Goal: Check status: Check status

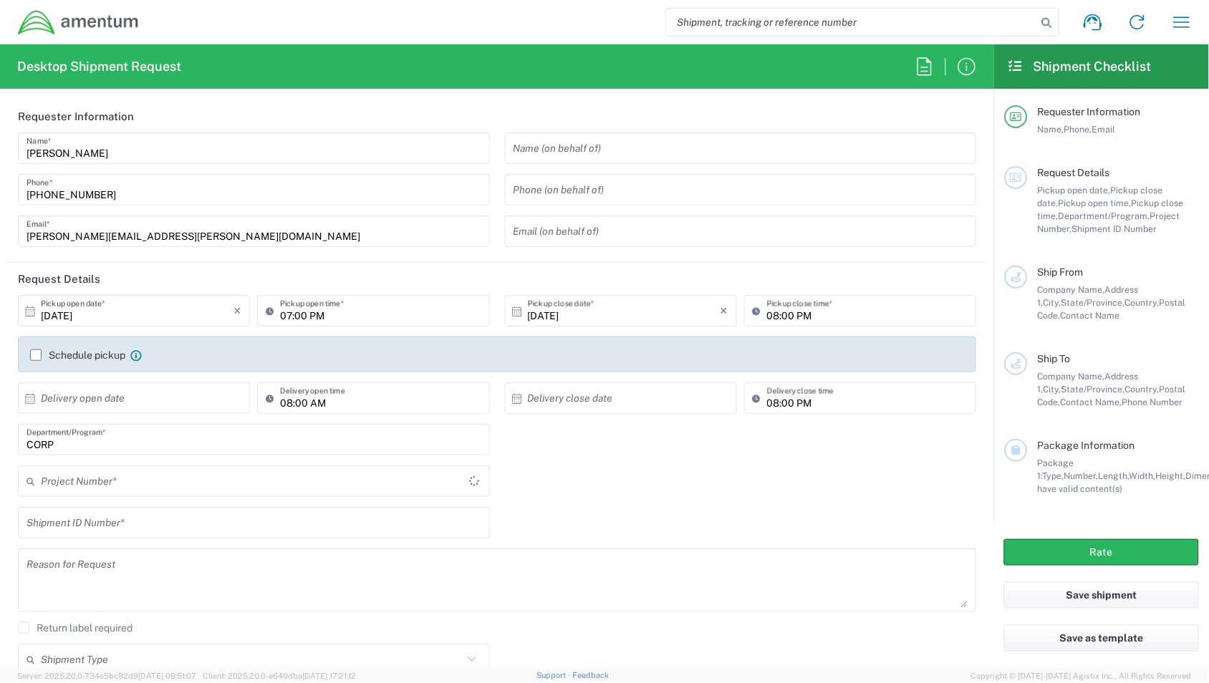
type input "[GEOGRAPHIC_DATA]"
type input "CORP"
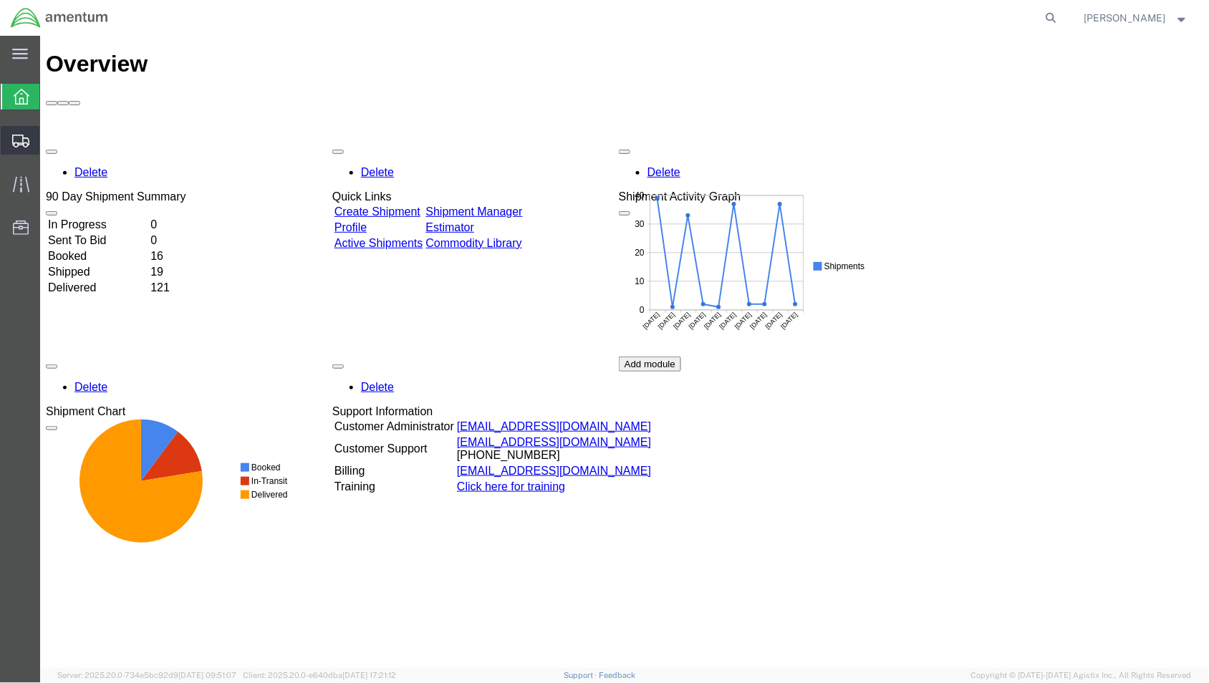
click at [49, 141] on span "Shipments" at bounding box center [44, 140] width 10 height 29
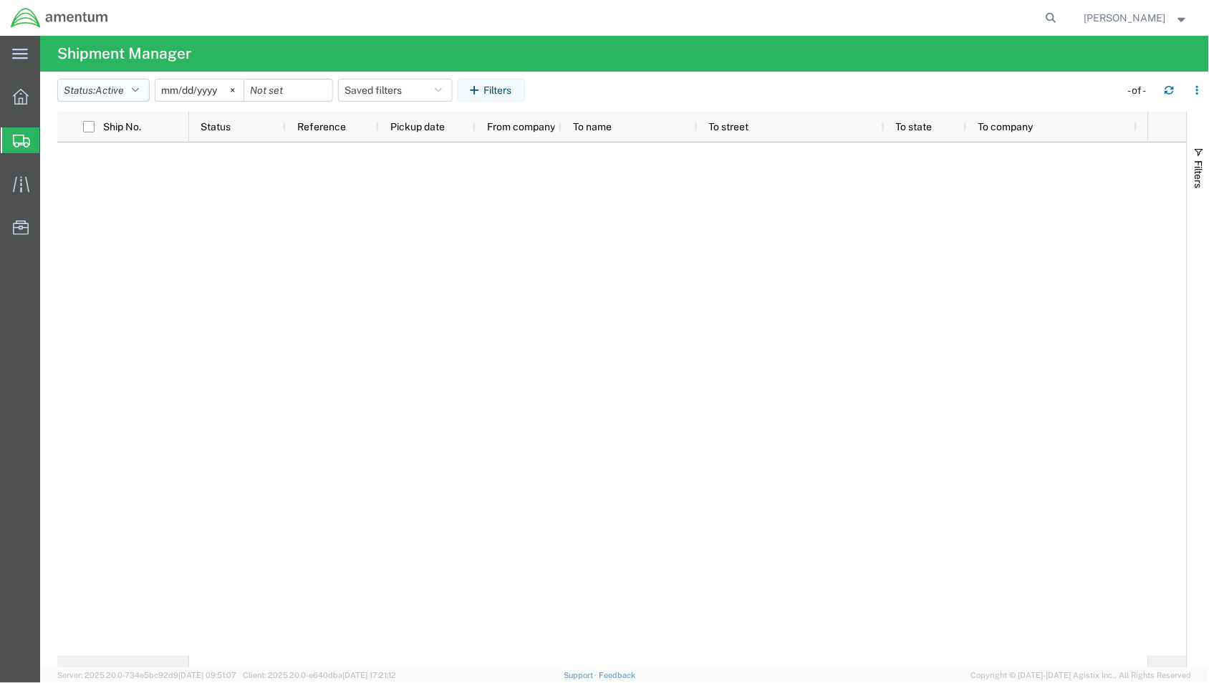
click at [140, 95] on button "Status: Active" at bounding box center [103, 90] width 92 height 23
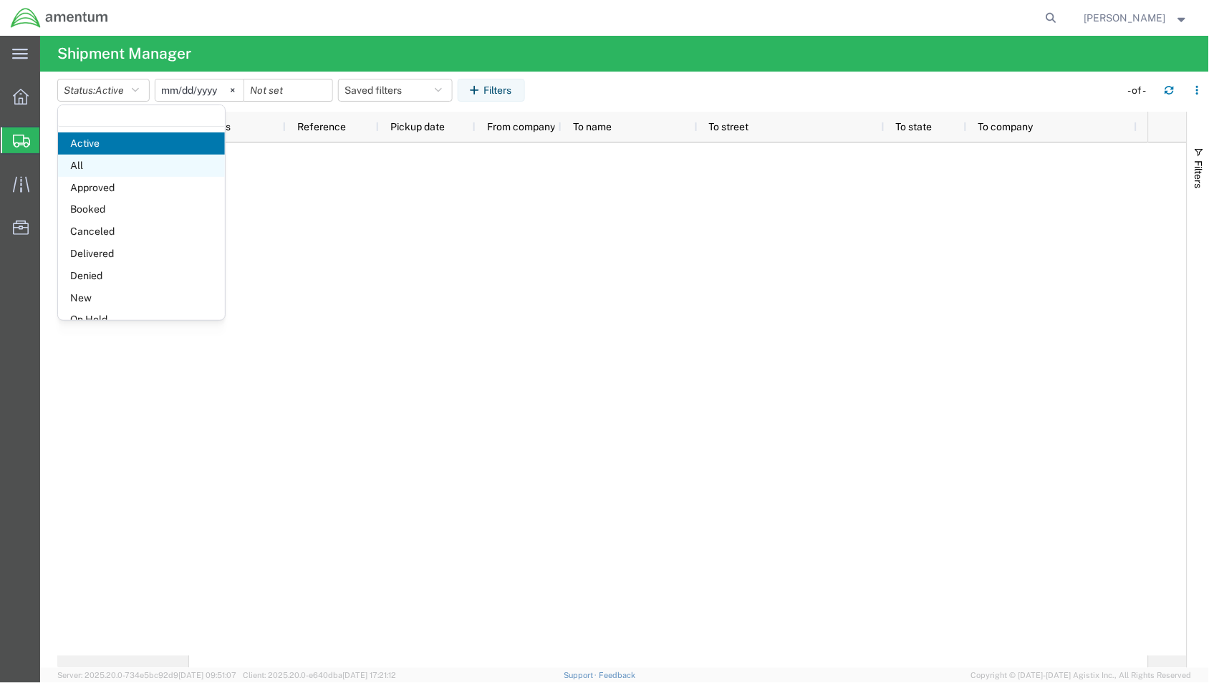
click at [144, 163] on span "All" at bounding box center [141, 166] width 167 height 22
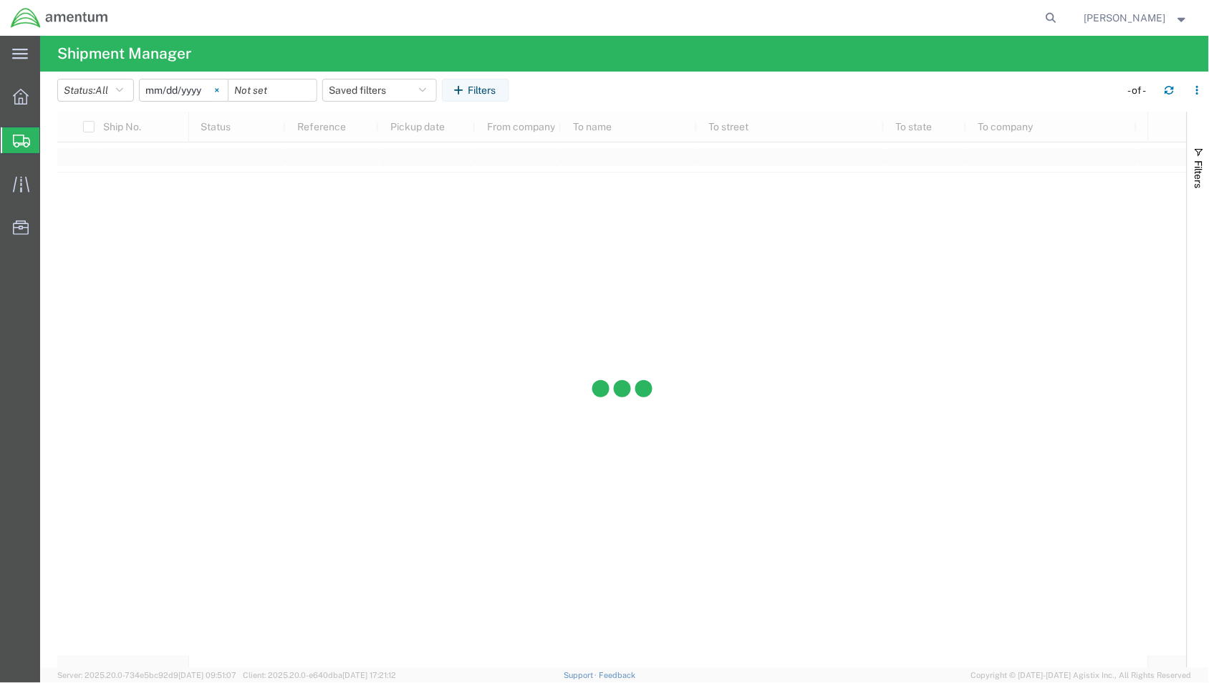
click at [220, 93] on svg-icon at bounding box center [216, 90] width 21 height 21
click at [206, 92] on input "date" at bounding box center [184, 90] width 88 height 21
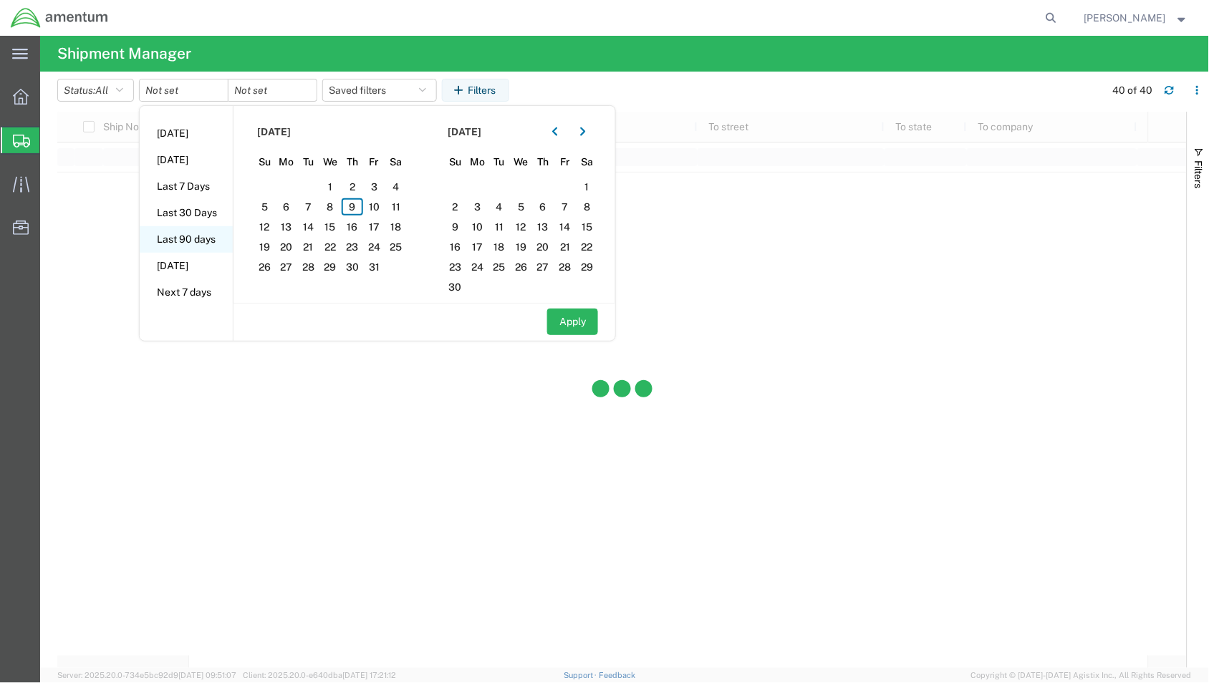
click at [208, 236] on li "Last 90 days" at bounding box center [186, 239] width 93 height 27
type input "2025-07-12"
type input "2025-10-09"
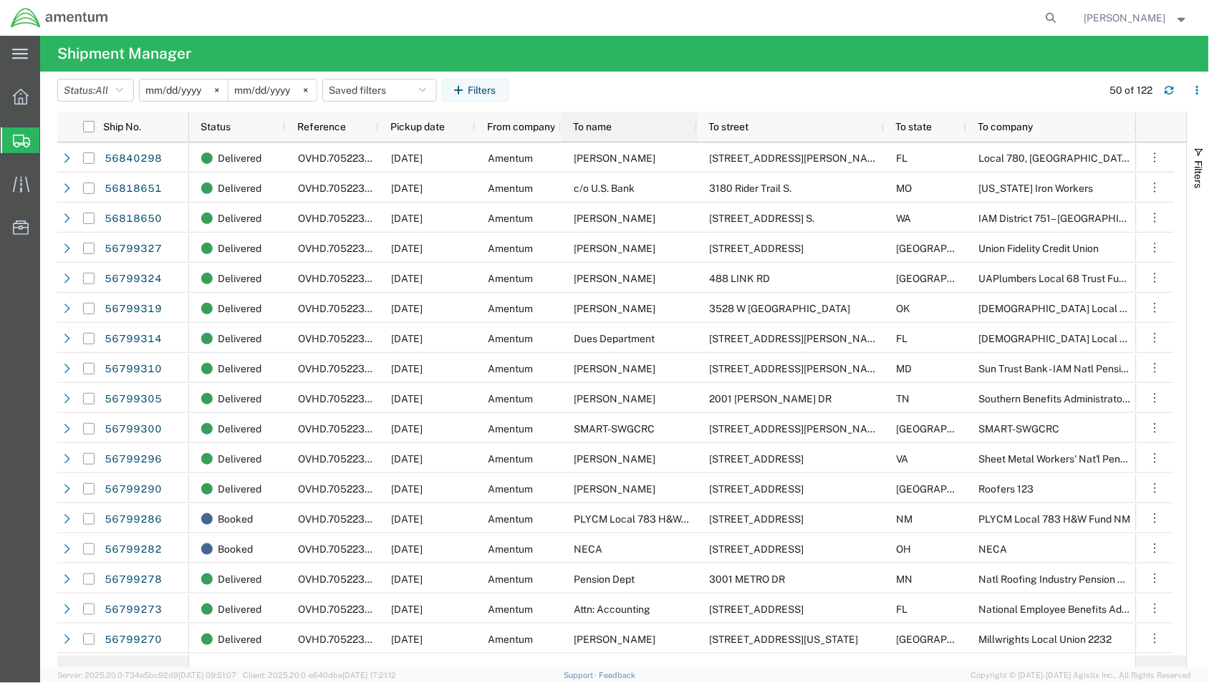
click at [624, 123] on div "To name" at bounding box center [632, 126] width 119 height 23
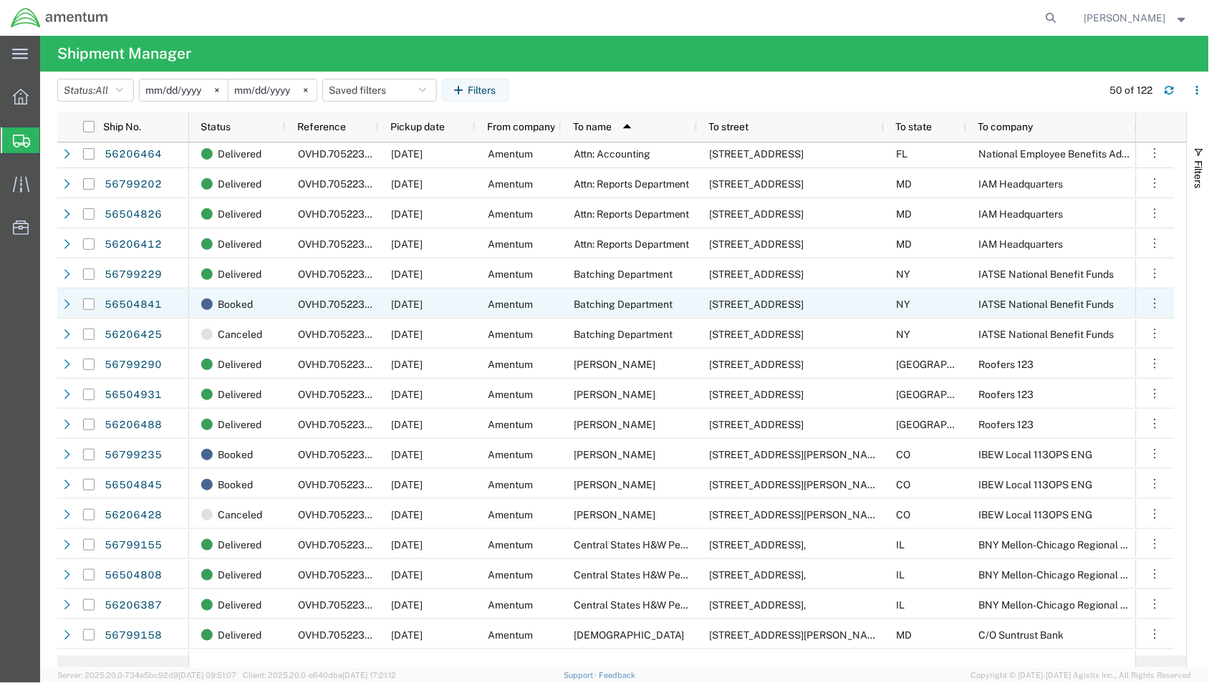
scroll to position [191, 0]
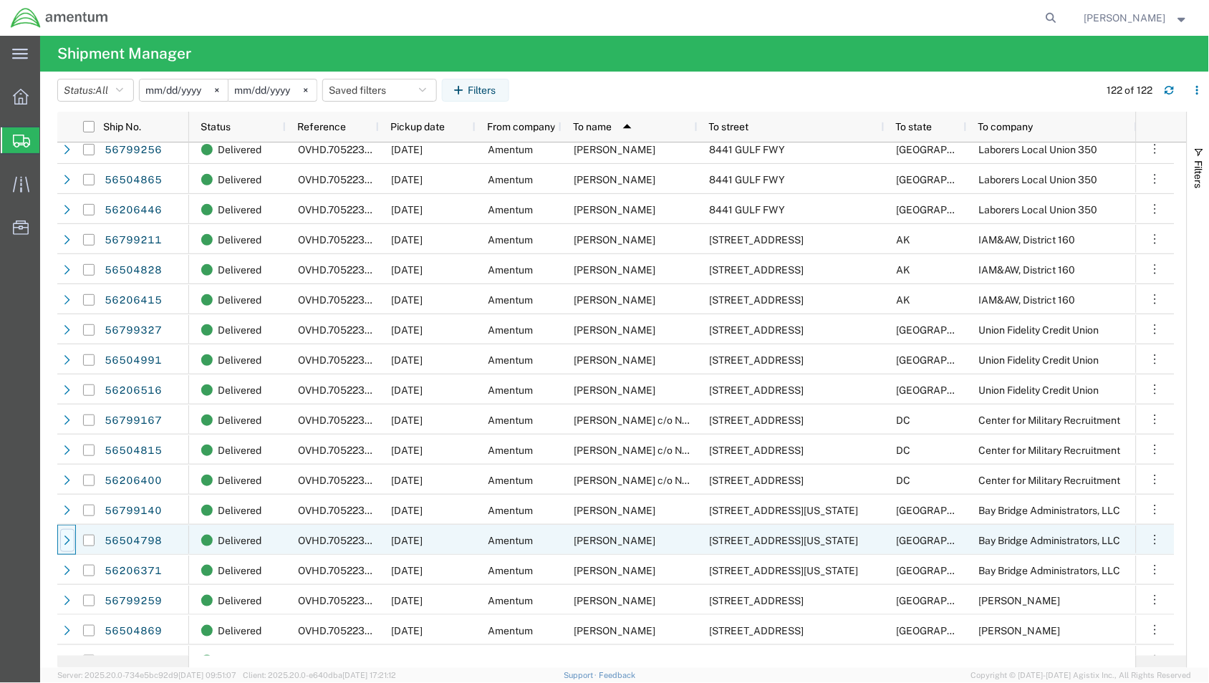
click at [67, 546] on div at bounding box center [67, 540] width 14 height 23
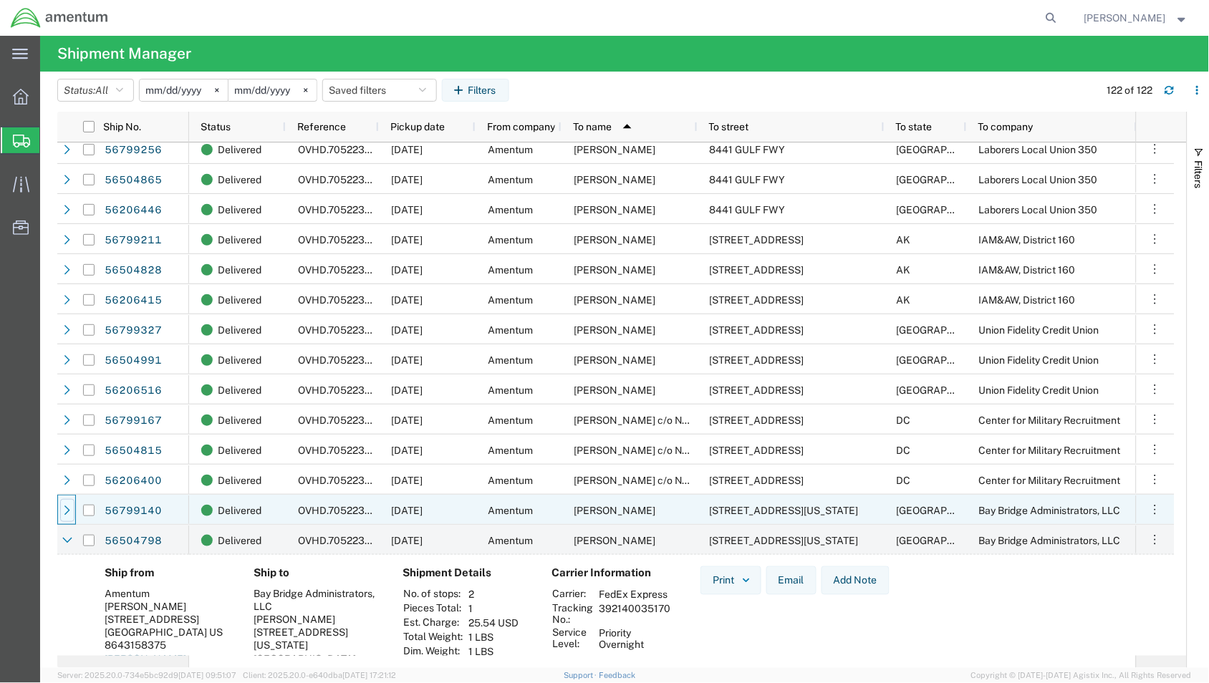
click at [64, 513] on icon at bounding box center [67, 511] width 10 height 10
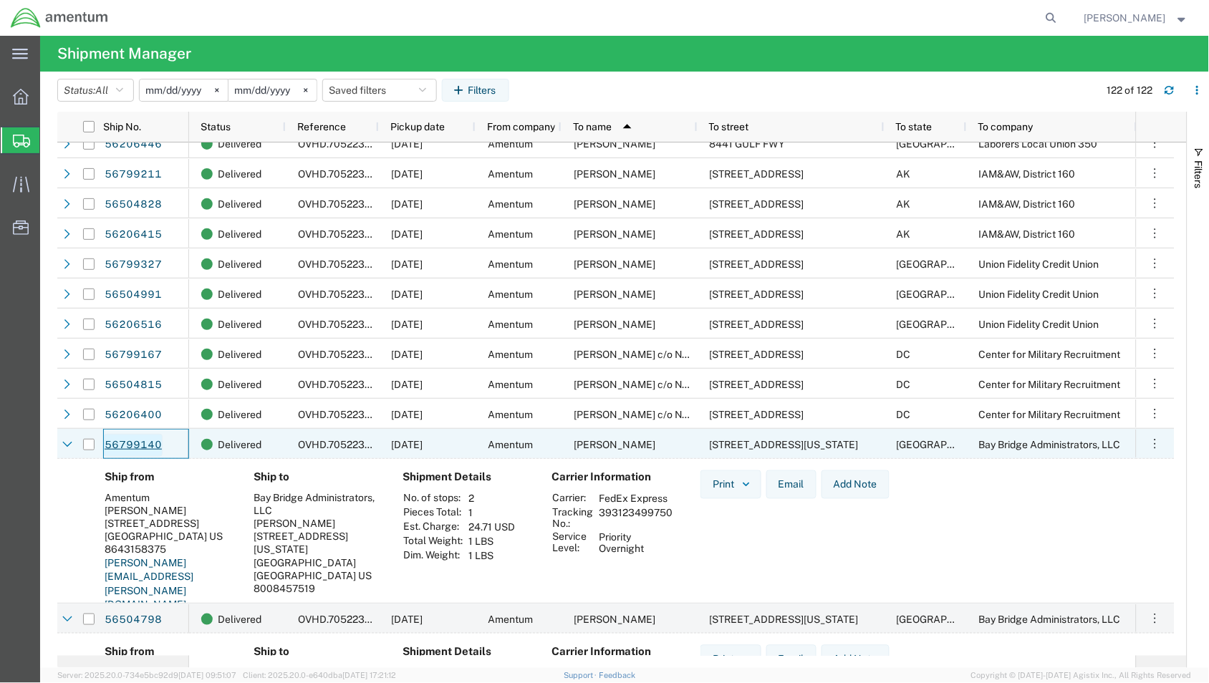
click at [144, 446] on link "56799140" at bounding box center [133, 445] width 59 height 23
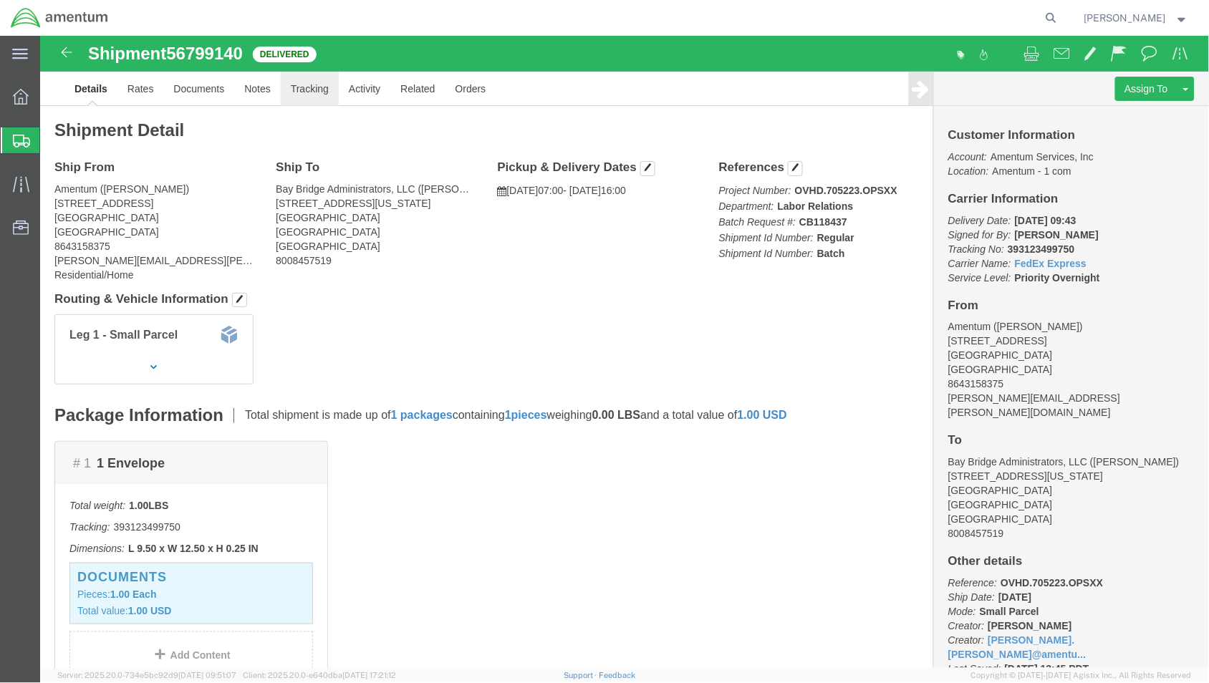
click link "Tracking"
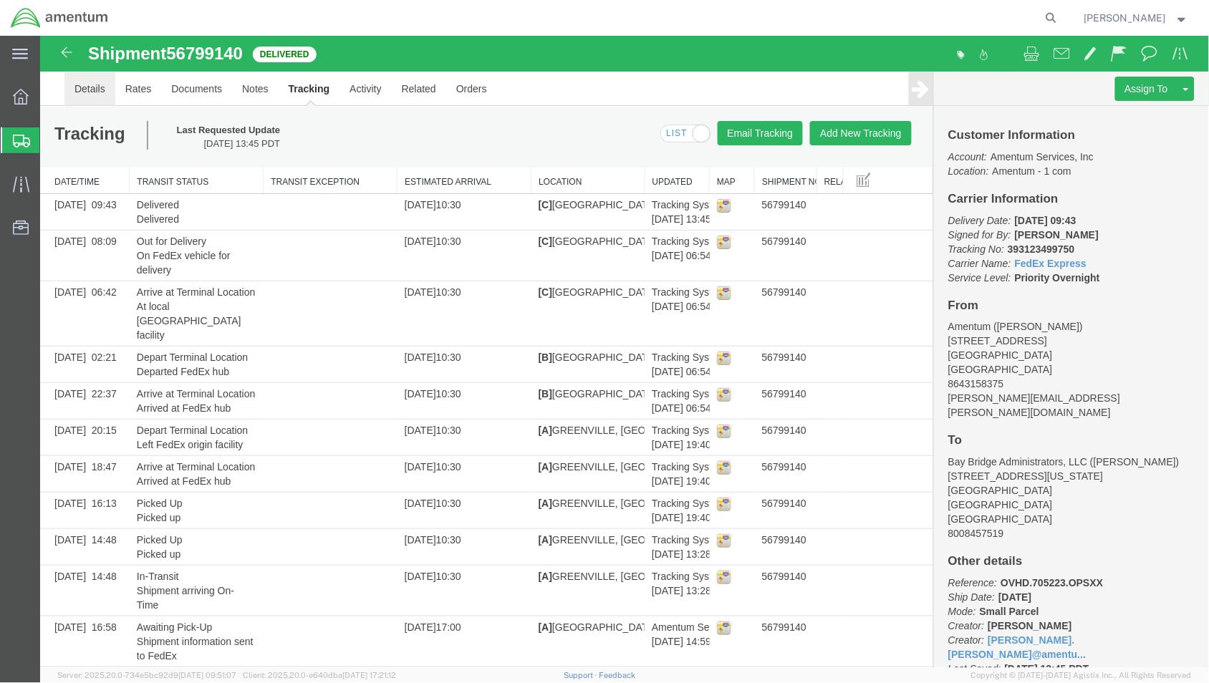
click at [100, 87] on link "Details" at bounding box center [89, 88] width 51 height 34
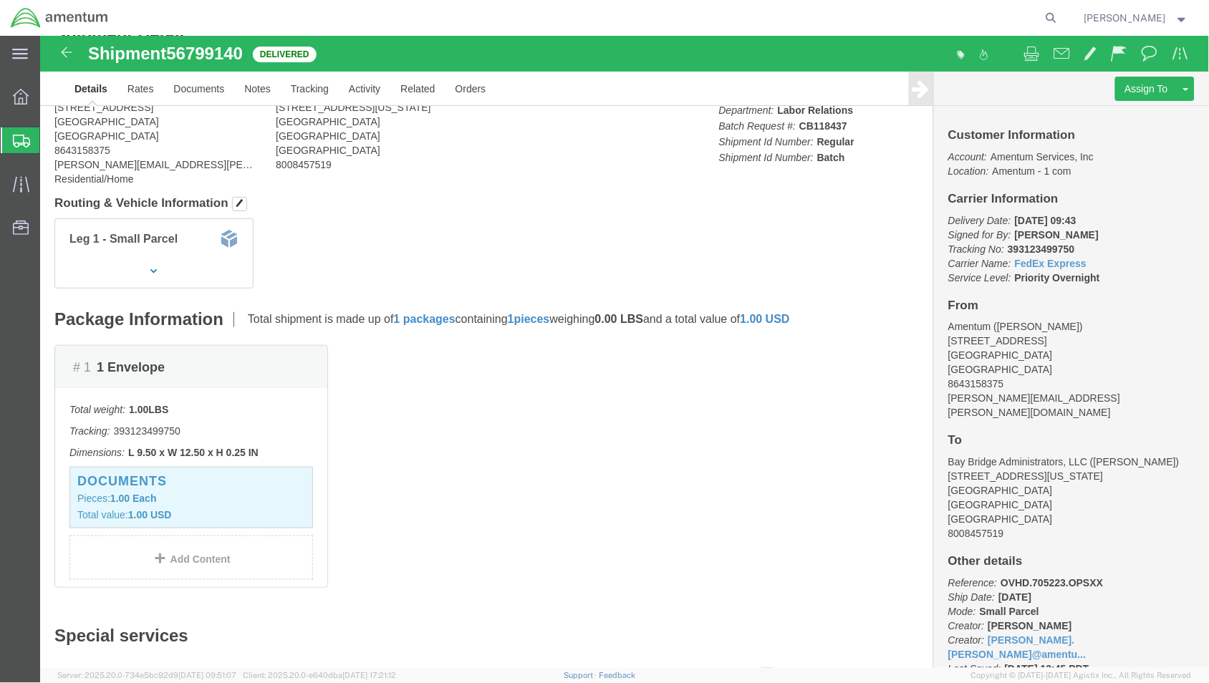
scroll to position [99, 0]
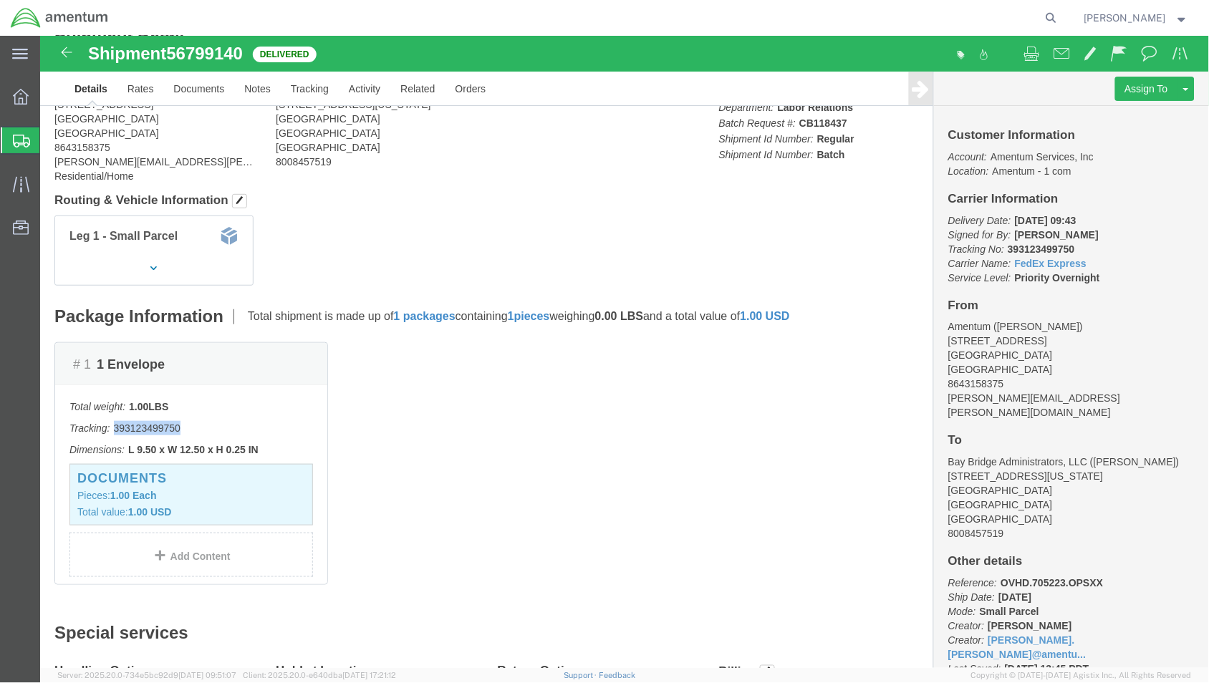
drag, startPoint x: 159, startPoint y: 389, endPoint x: 76, endPoint y: 390, distance: 83.1
click p "Tracking: 393123499750"
copy p "393123499750"
